Goal: Download file/media

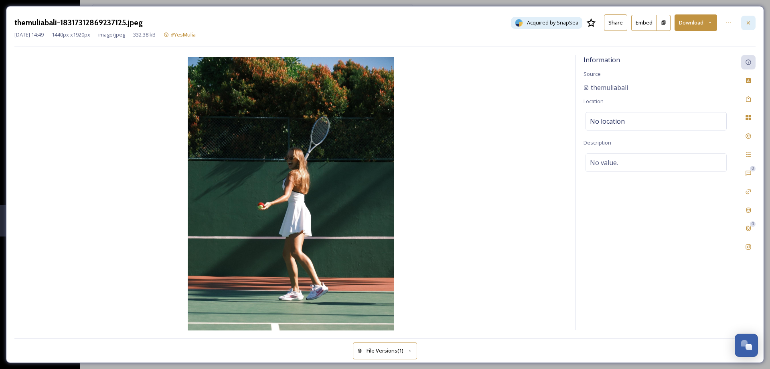
click at [745, 18] on div at bounding box center [748, 23] width 14 height 14
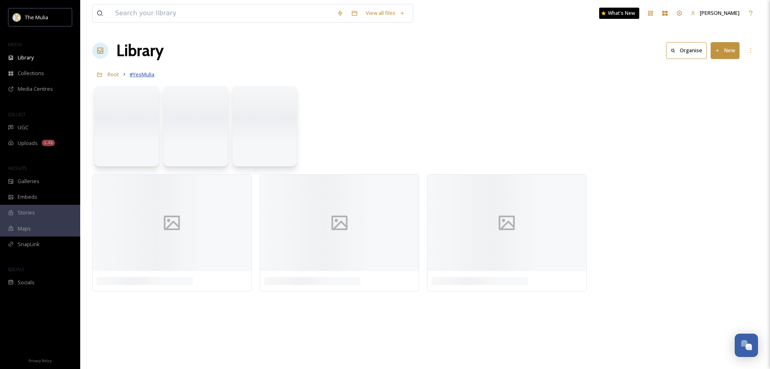
click at [148, 74] on span "#YesMulia" at bounding box center [142, 74] width 25 height 7
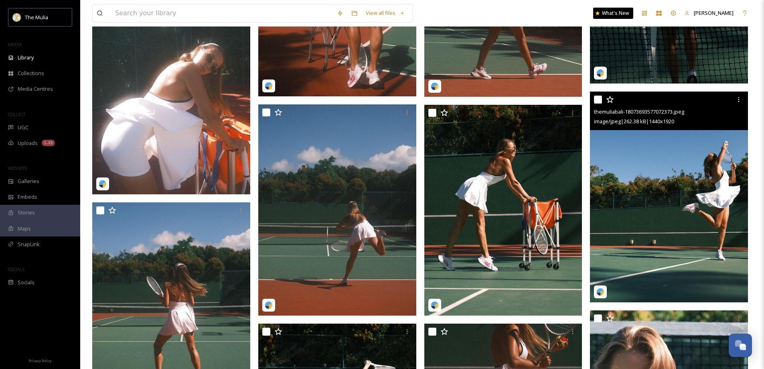
scroll to position [802, 0]
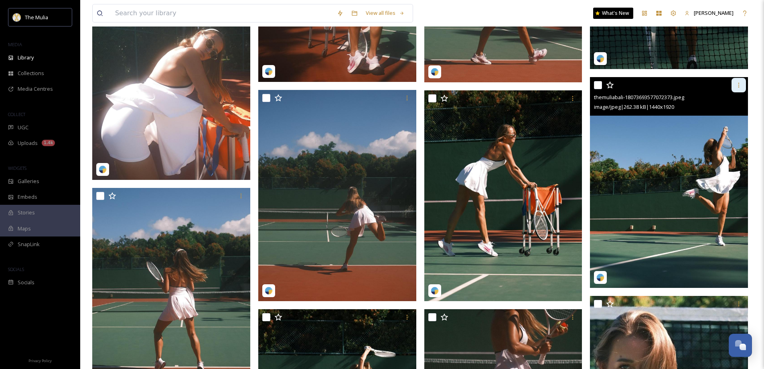
click at [737, 85] on icon at bounding box center [739, 85] width 6 height 6
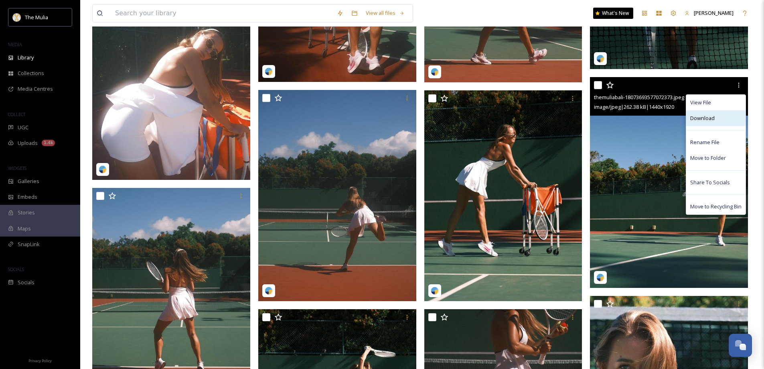
click at [699, 122] on span "Download" at bounding box center [702, 118] width 24 height 8
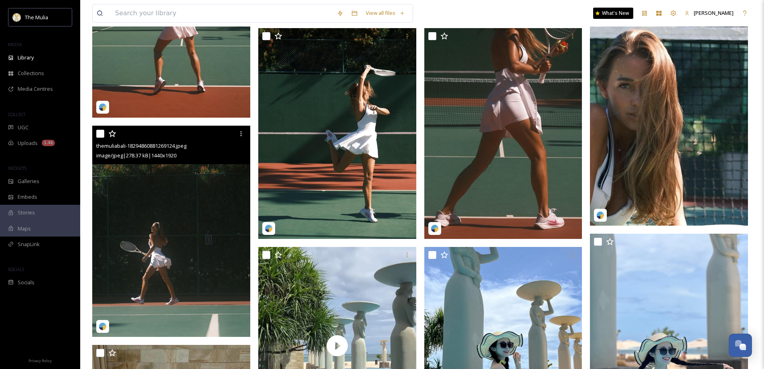
scroll to position [1003, 0]
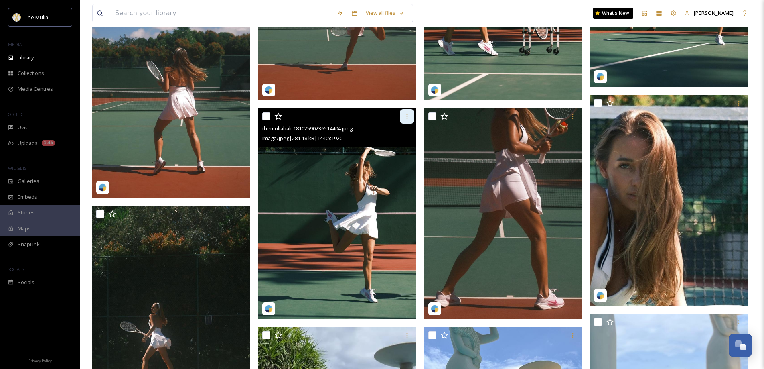
click at [408, 115] on icon at bounding box center [407, 116] width 6 height 6
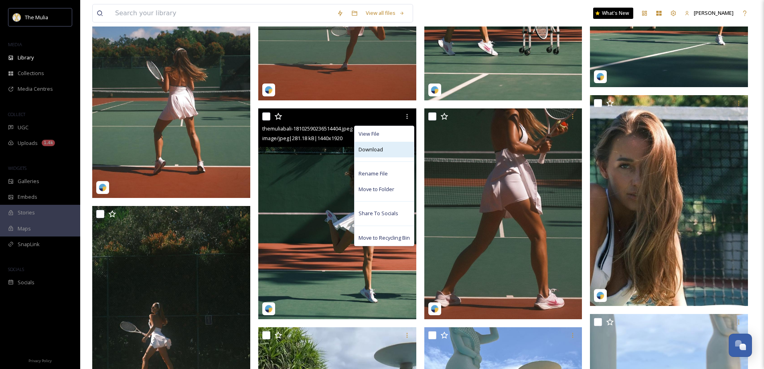
click at [398, 146] on div "Download" at bounding box center [384, 150] width 59 height 16
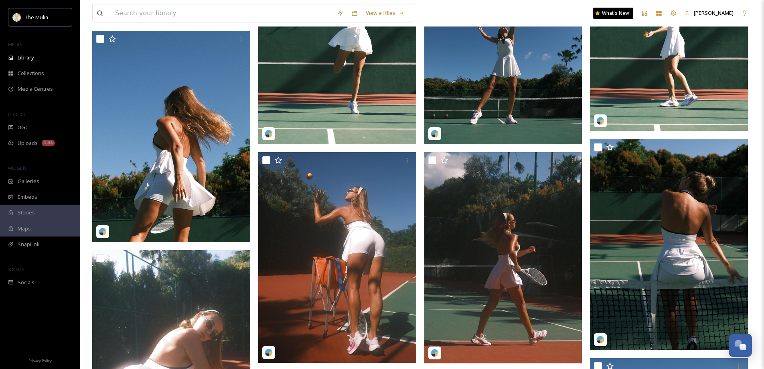
scroll to position [401, 0]
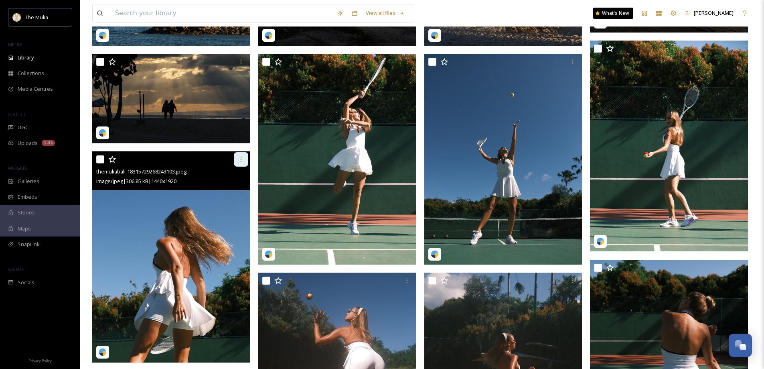
click at [244, 159] on div at bounding box center [241, 159] width 14 height 14
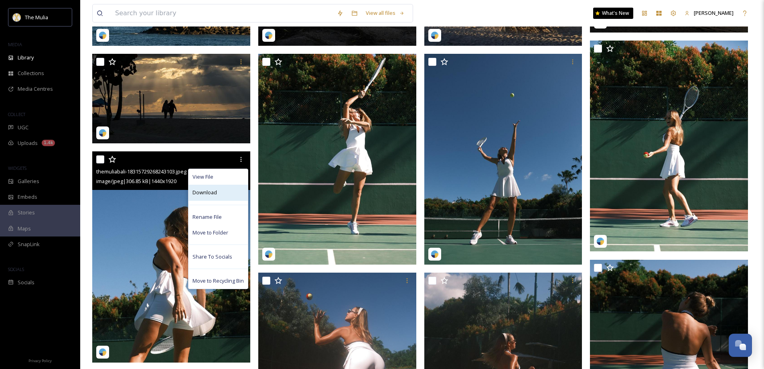
click at [219, 195] on div "Download" at bounding box center [218, 193] width 59 height 16
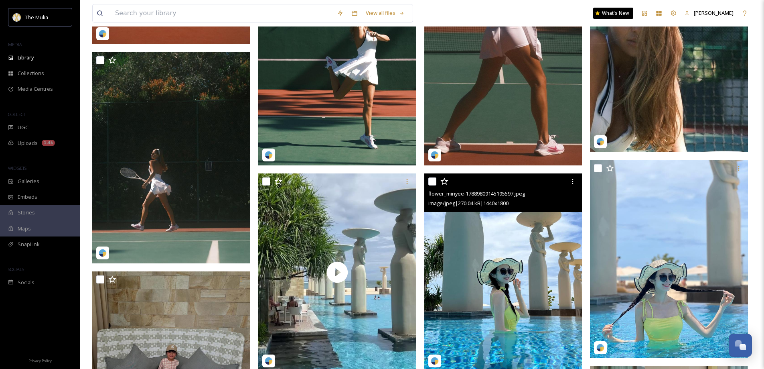
scroll to position [1203, 0]
